Goal: Task Accomplishment & Management: Use online tool/utility

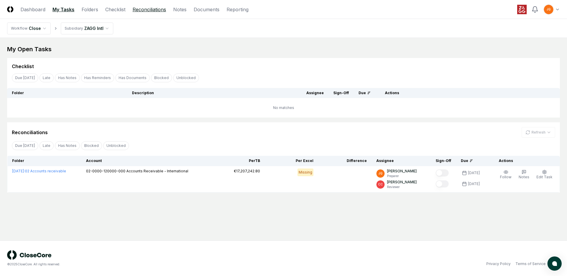
click at [156, 7] on link "Reconciliations" at bounding box center [148, 9] width 33 height 7
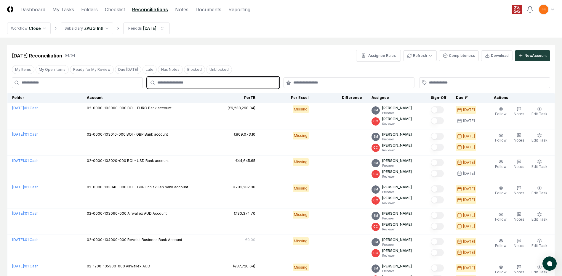
click at [208, 84] on input "text" at bounding box center [215, 82] width 117 height 5
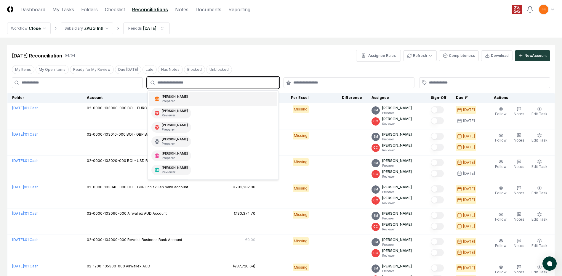
click at [194, 98] on div "JQ [PERSON_NAME] Preparer" at bounding box center [213, 99] width 128 height 14
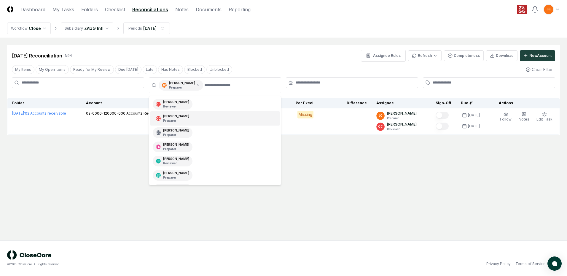
click at [83, 175] on main "Cancel Reassign [DATE] Reconciliation 1 / 94 Assignee Rules Refresh Completenes…" at bounding box center [283, 139] width 567 height 203
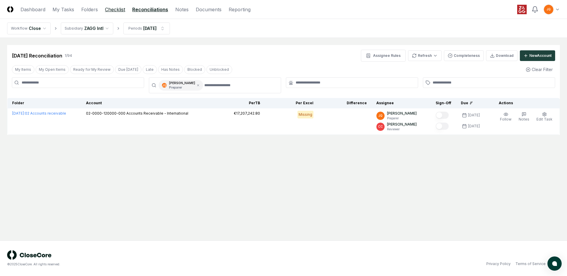
click at [115, 7] on link "Checklist" at bounding box center [115, 9] width 20 height 7
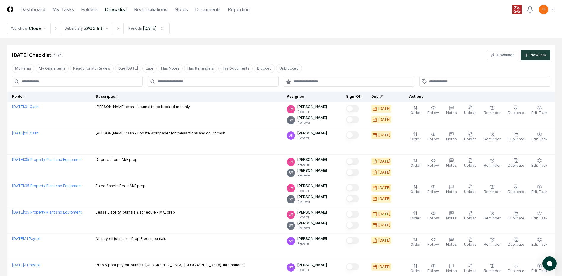
drag, startPoint x: 188, startPoint y: 77, endPoint x: 188, endPoint y: 83, distance: 5.9
click at [188, 78] on div at bounding box center [213, 81] width 131 height 11
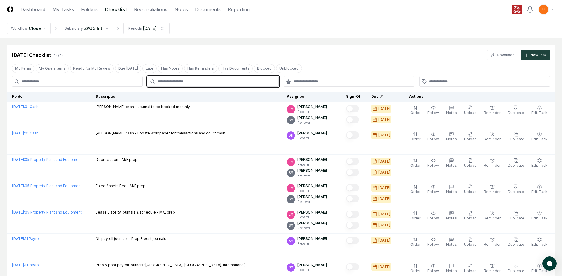
drag, startPoint x: 197, startPoint y: 81, endPoint x: 201, endPoint y: 81, distance: 3.9
click at [201, 81] on input "text" at bounding box center [215, 81] width 117 height 5
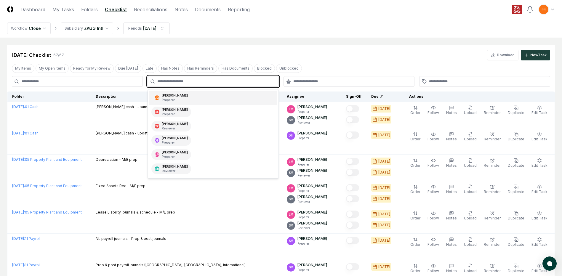
click at [188, 95] on div "JQ [PERSON_NAME] Preparer" at bounding box center [213, 98] width 128 height 14
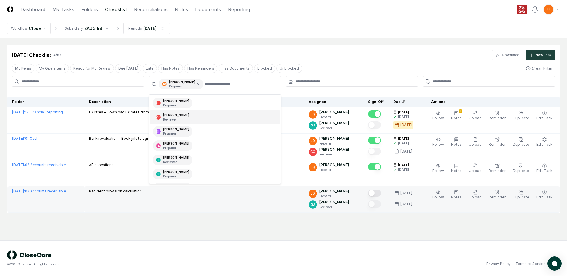
click at [225, 209] on td "Bad debt provision calculation" at bounding box center [194, 199] width 220 height 26
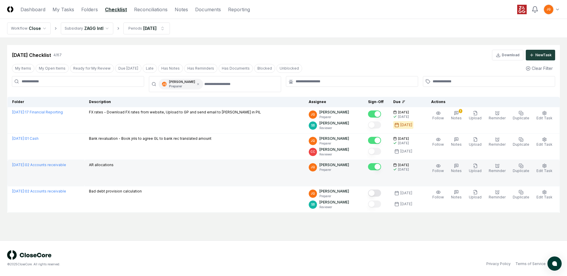
click at [255, 175] on td "AR allocations" at bounding box center [194, 173] width 220 height 26
